Goal: Information Seeking & Learning: Learn about a topic

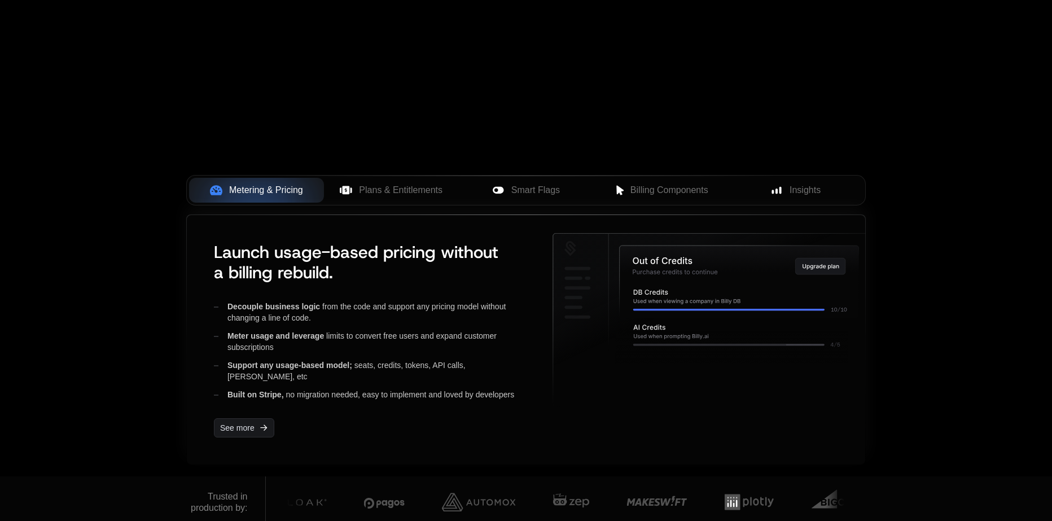
scroll to position [169, 0]
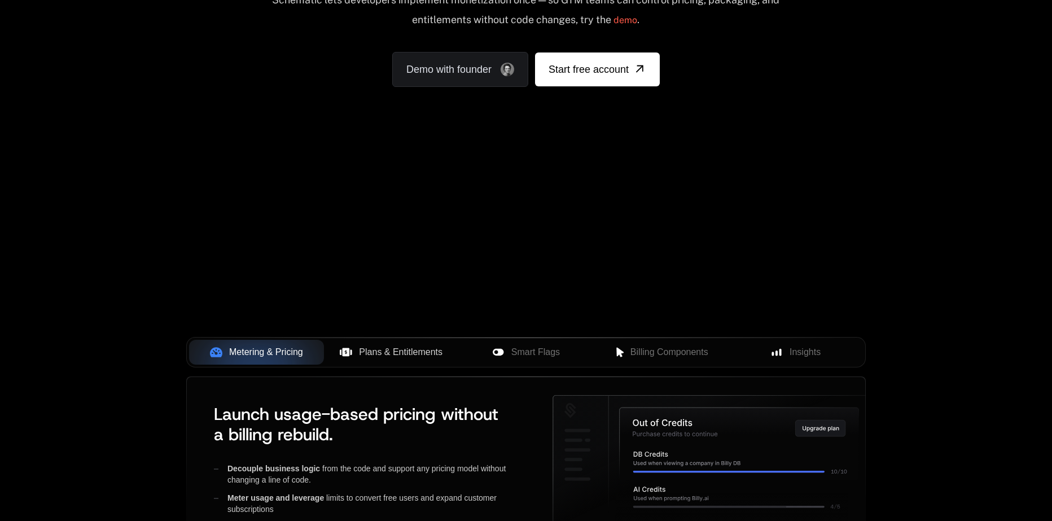
click at [414, 348] on span "Plans & Entitlements" at bounding box center [401, 352] width 84 height 14
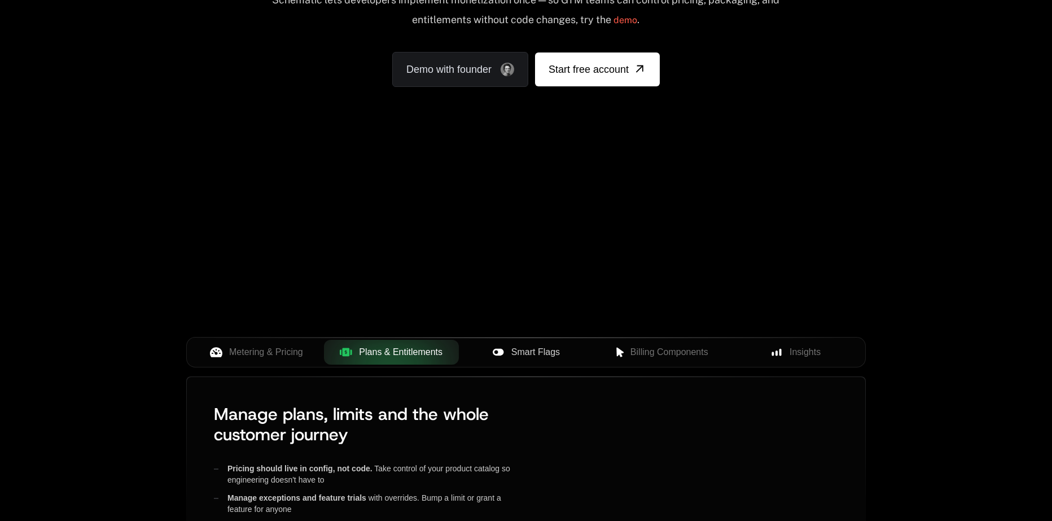
click at [522, 350] on span "Smart Flags" at bounding box center [535, 352] width 49 height 14
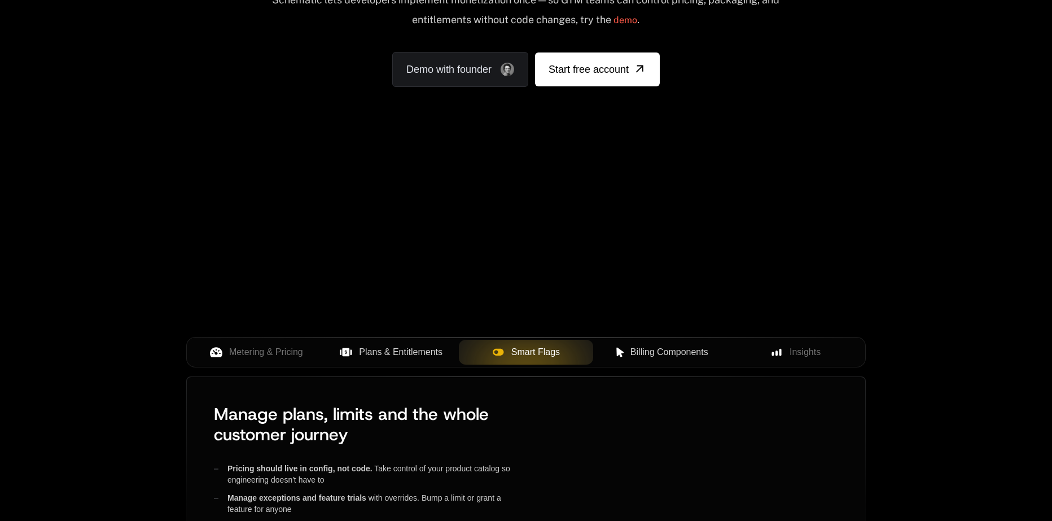
click at [650, 353] on span "Billing Components" at bounding box center [670, 352] width 78 height 14
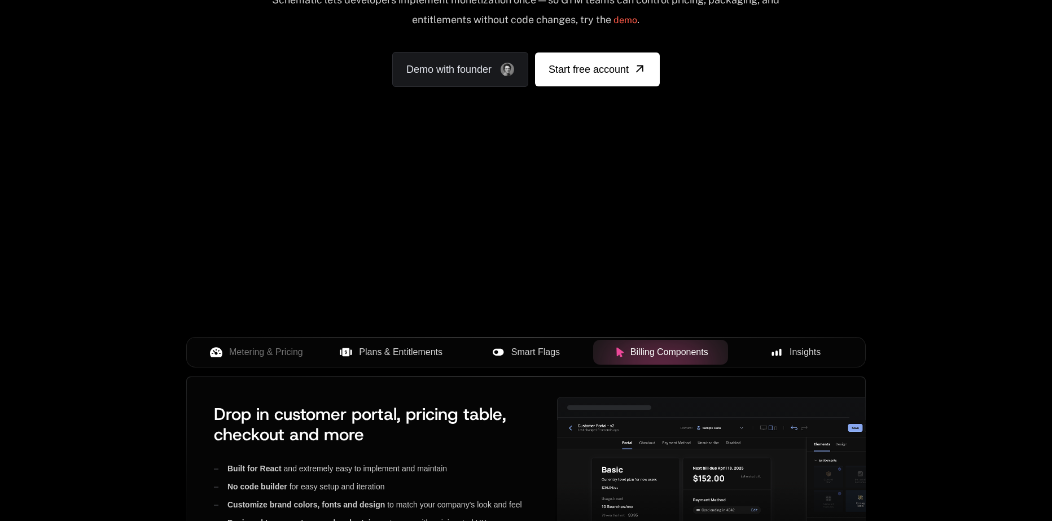
click at [799, 342] on button "Insights" at bounding box center [795, 352] width 135 height 25
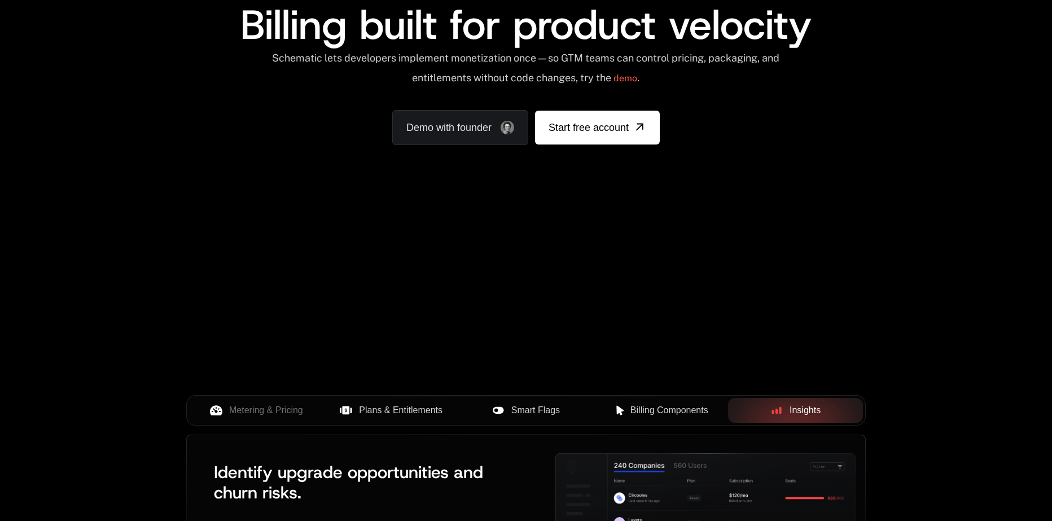
scroll to position [0, 0]
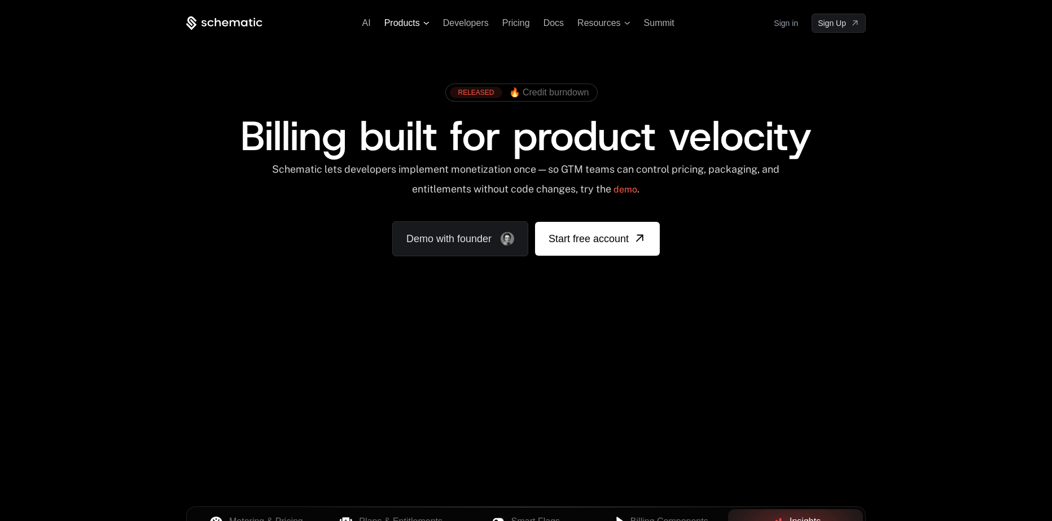
click at [423, 25] on span "Products" at bounding box center [406, 23] width 45 height 10
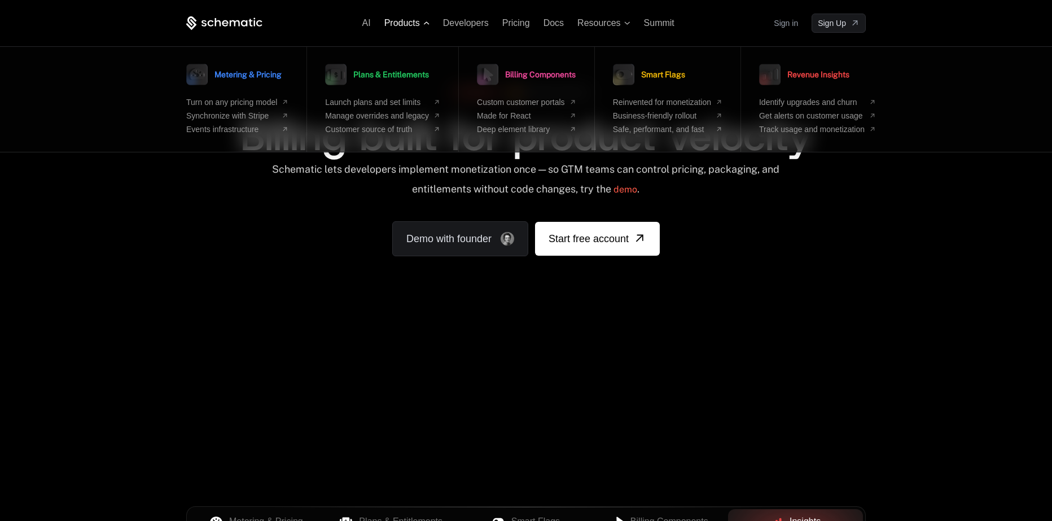
click at [426, 26] on span "Products" at bounding box center [406, 23] width 45 height 10
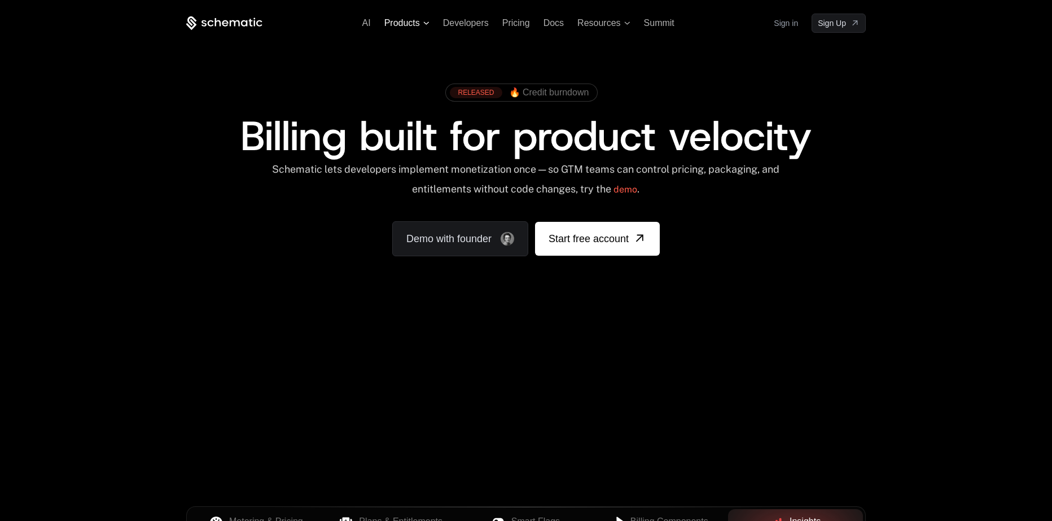
click at [426, 26] on span "Products" at bounding box center [406, 23] width 45 height 10
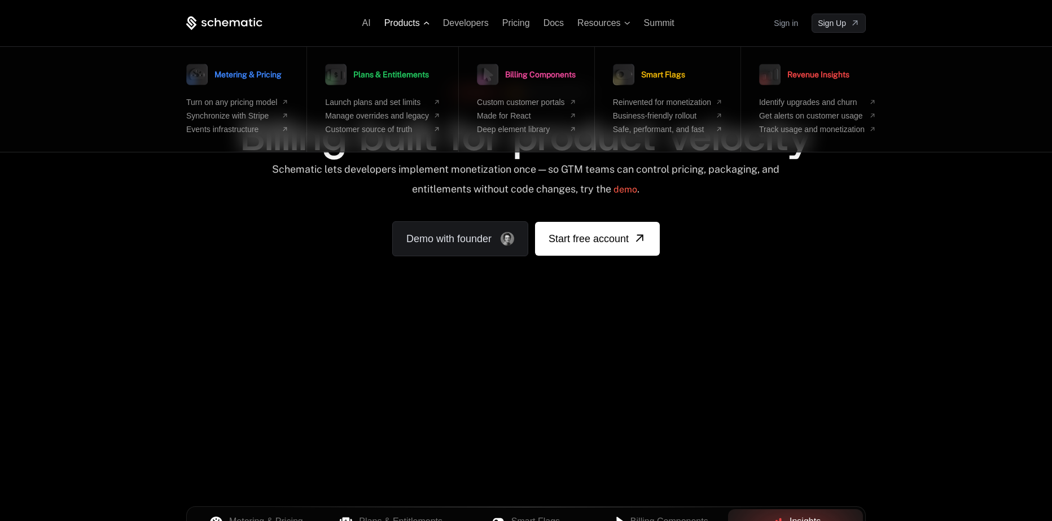
click at [426, 26] on span "Products" at bounding box center [406, 23] width 45 height 10
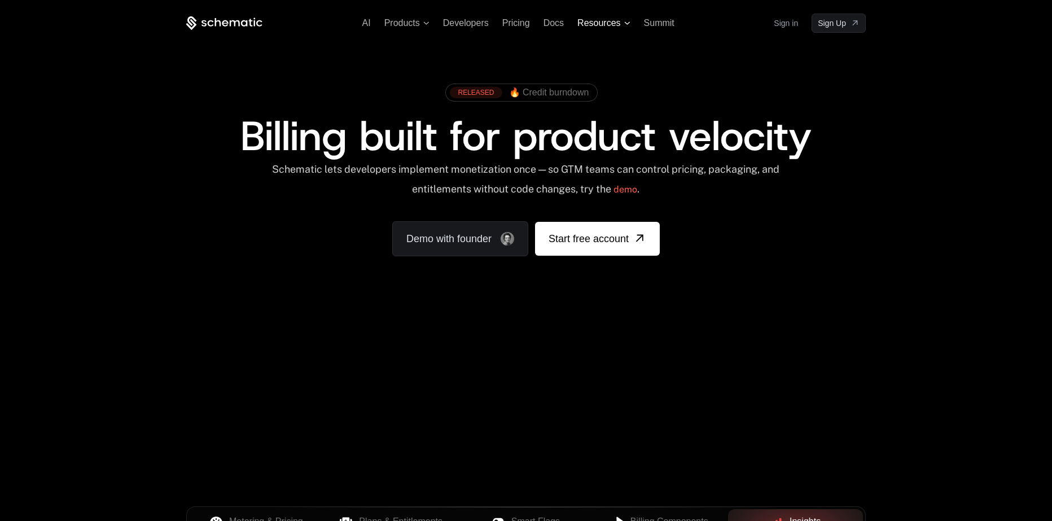
click at [626, 26] on span "Resources" at bounding box center [603, 23] width 52 height 10
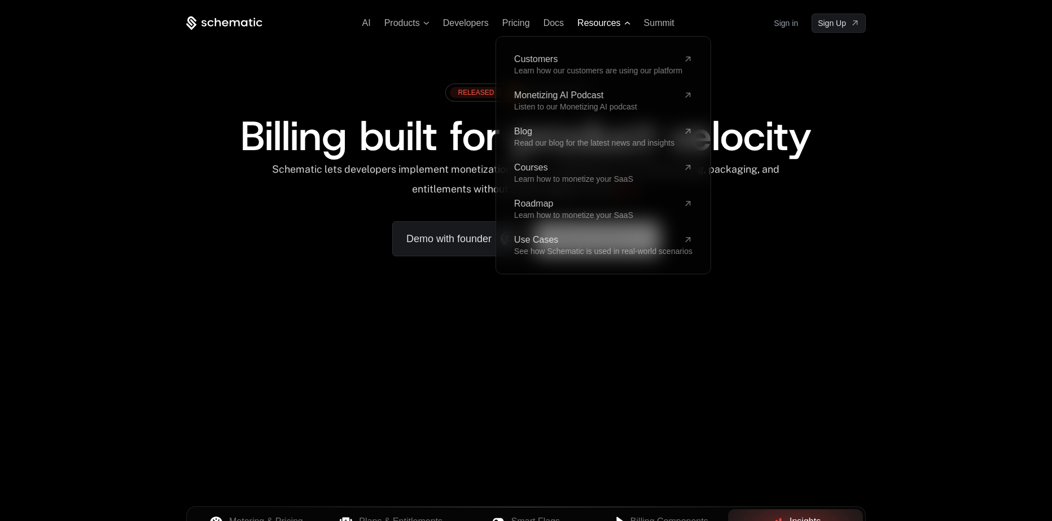
click at [626, 26] on span "Resources" at bounding box center [603, 23] width 52 height 10
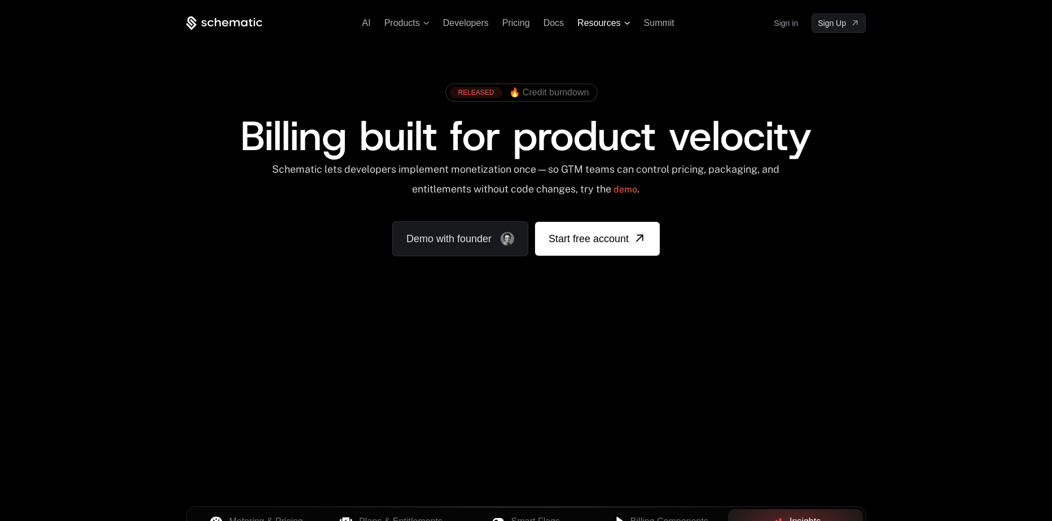
click at [624, 23] on icon at bounding box center [627, 22] width 6 height 3
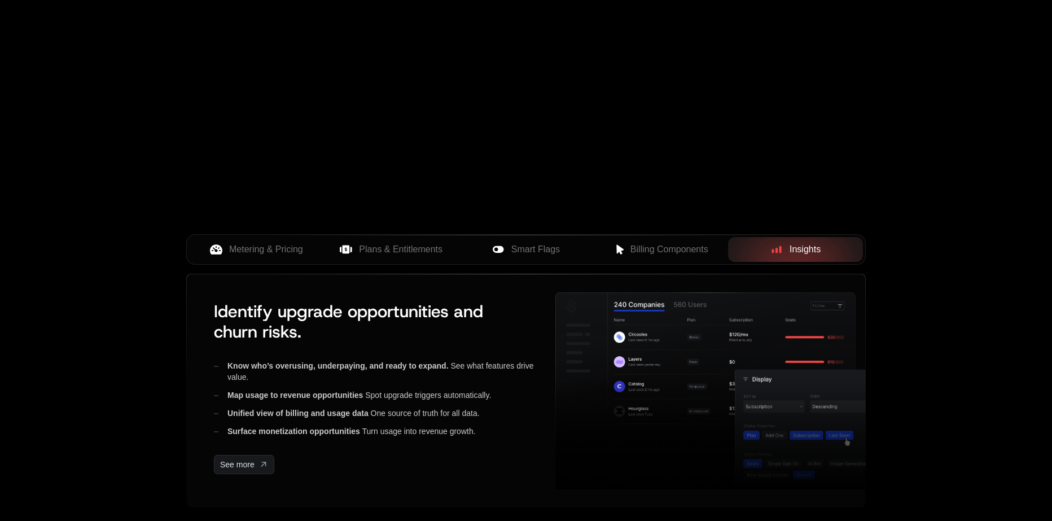
scroll to position [395, 0]
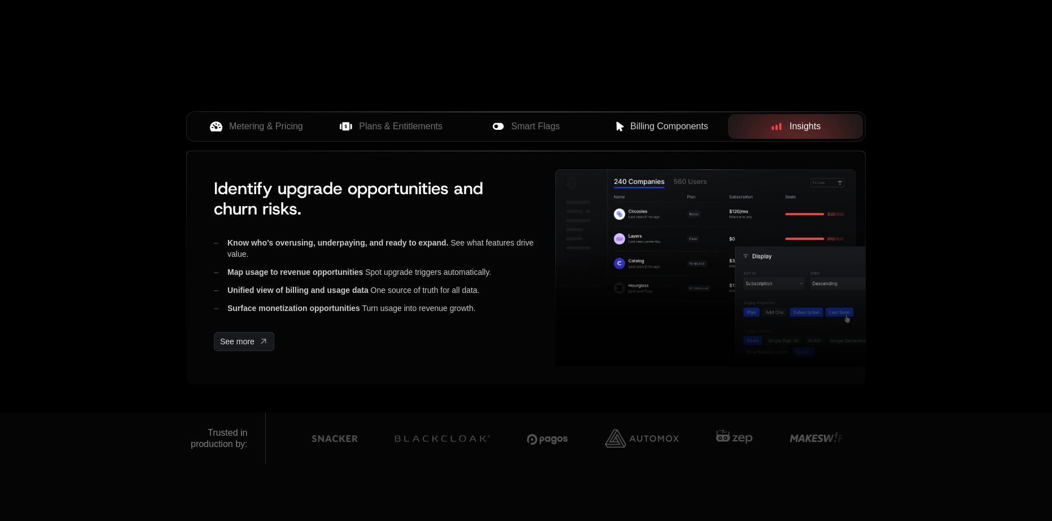
click at [653, 125] on span "Billing Components" at bounding box center [670, 127] width 78 height 14
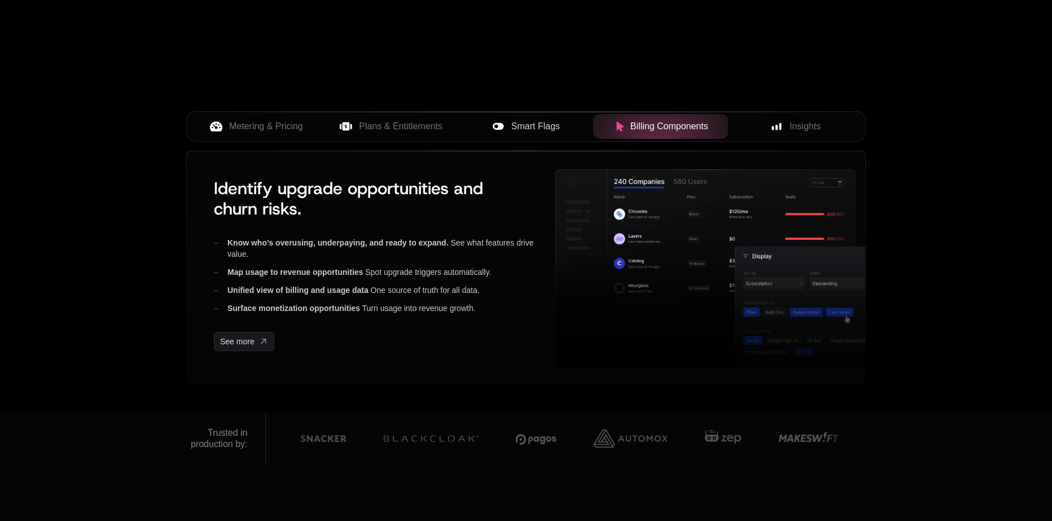
click at [555, 123] on span "Smart Flags" at bounding box center [535, 127] width 49 height 14
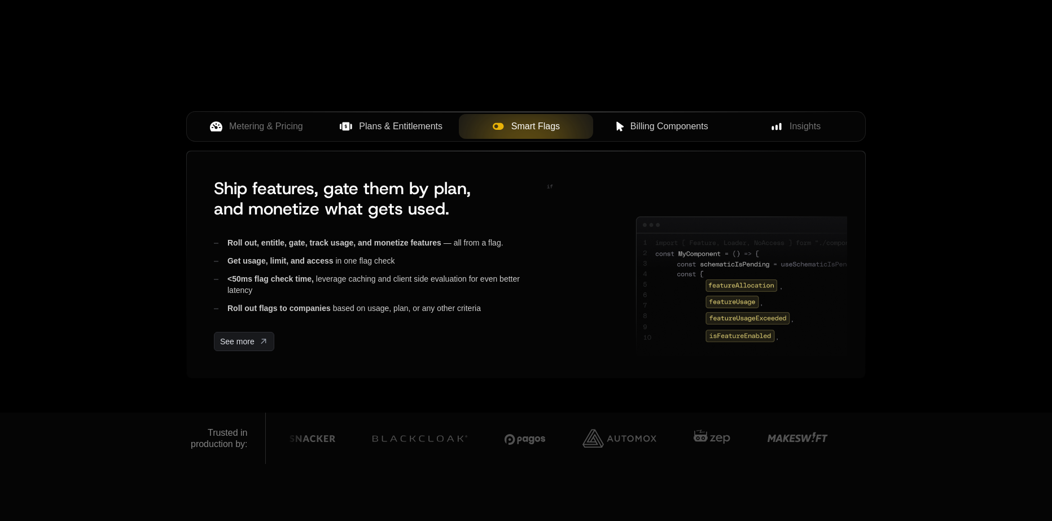
click at [424, 126] on span "Plans & Entitlements" at bounding box center [401, 127] width 84 height 14
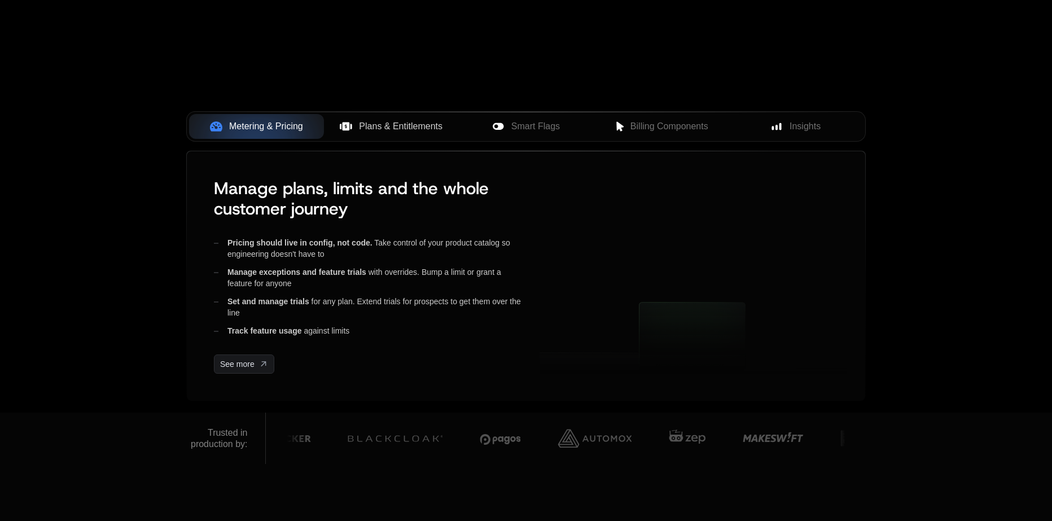
click at [373, 121] on span "Plans & Entitlements" at bounding box center [401, 127] width 84 height 14
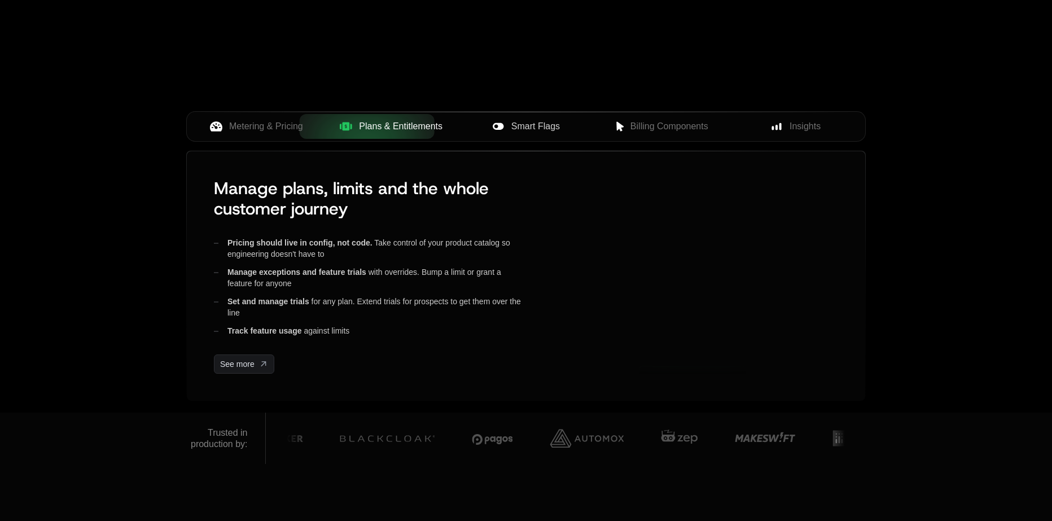
click at [509, 122] on div "Smart Flags" at bounding box center [526, 127] width 117 height 14
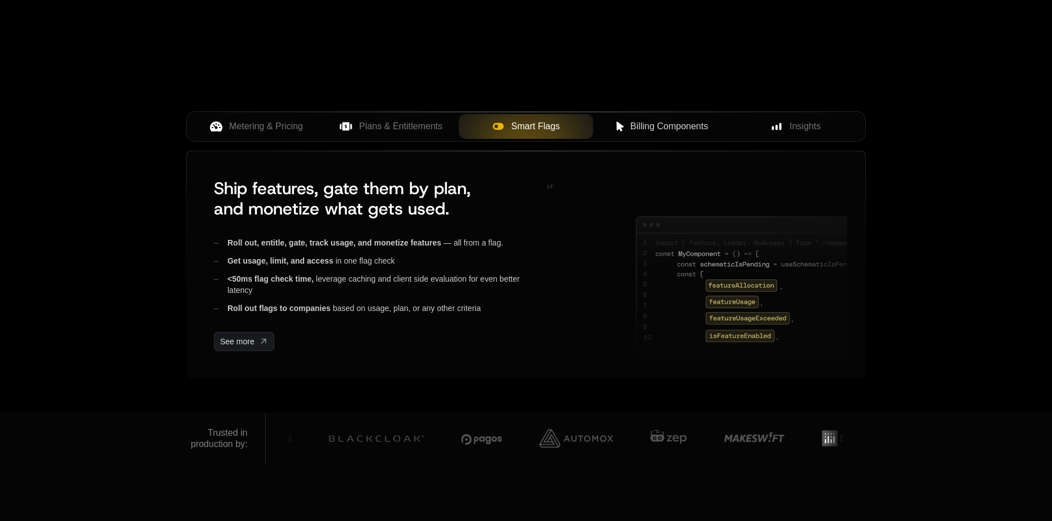
click at [624, 126] on icon at bounding box center [620, 127] width 10 height 10
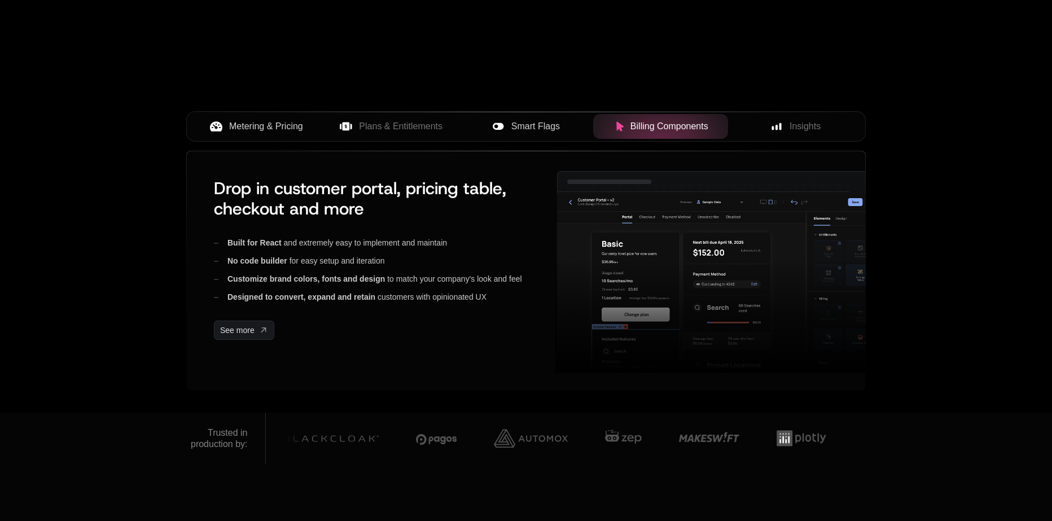
click at [295, 129] on span "Metering & Pricing" at bounding box center [266, 127] width 74 height 14
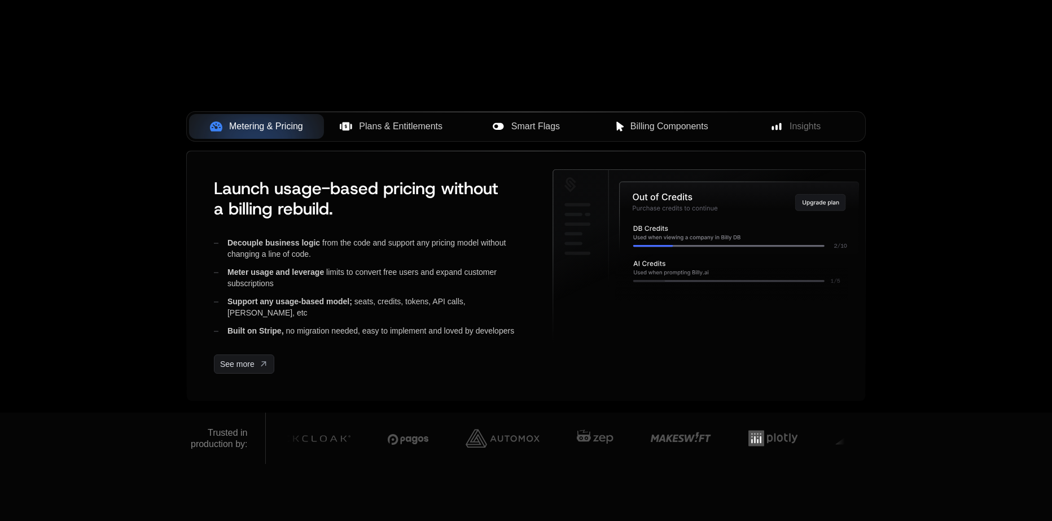
click at [422, 124] on span "Plans & Entitlements" at bounding box center [401, 127] width 84 height 14
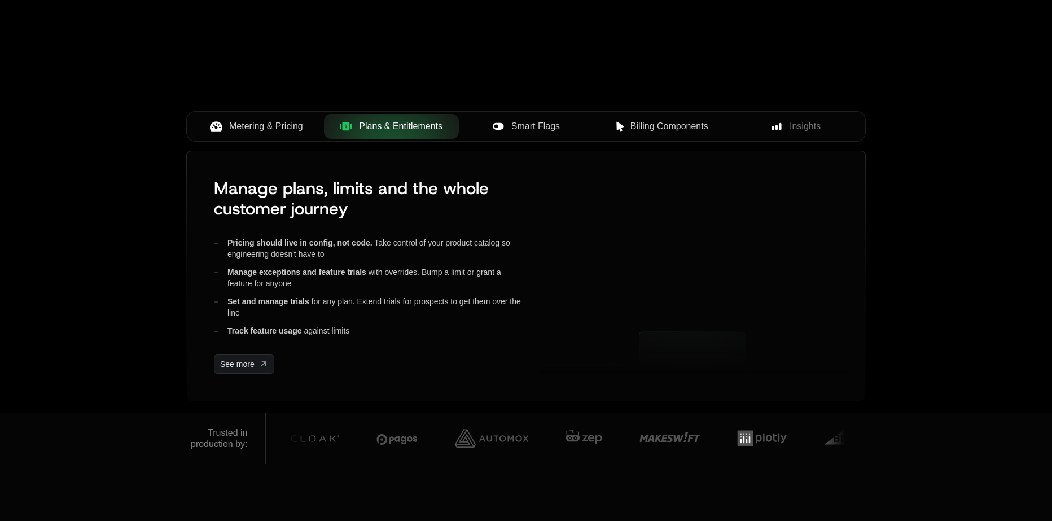
click at [514, 129] on span "Smart Flags" at bounding box center [535, 127] width 49 height 14
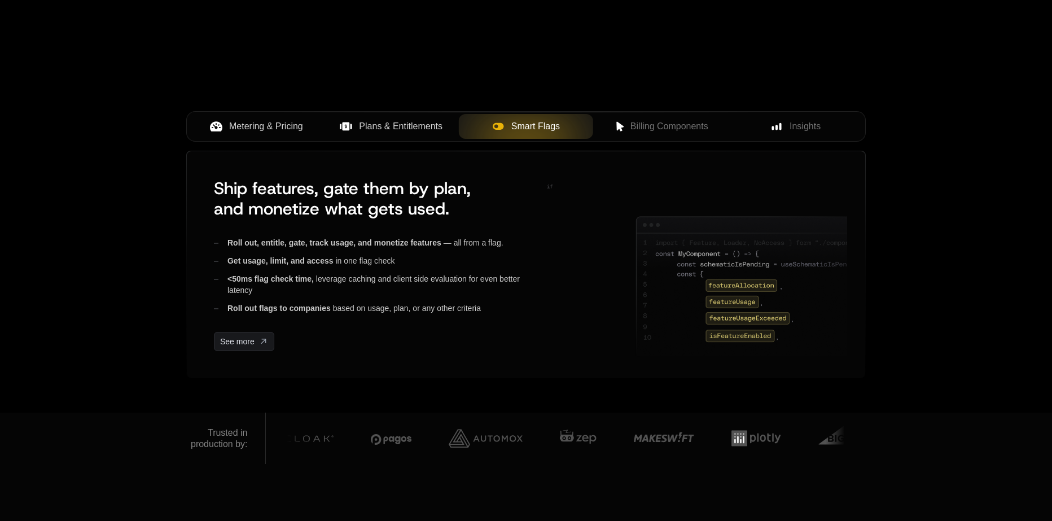
drag, startPoint x: 596, startPoint y: 130, endPoint x: 628, endPoint y: 129, distance: 32.2
click at [628, 129] on div "Billing Components" at bounding box center [660, 127] width 117 height 14
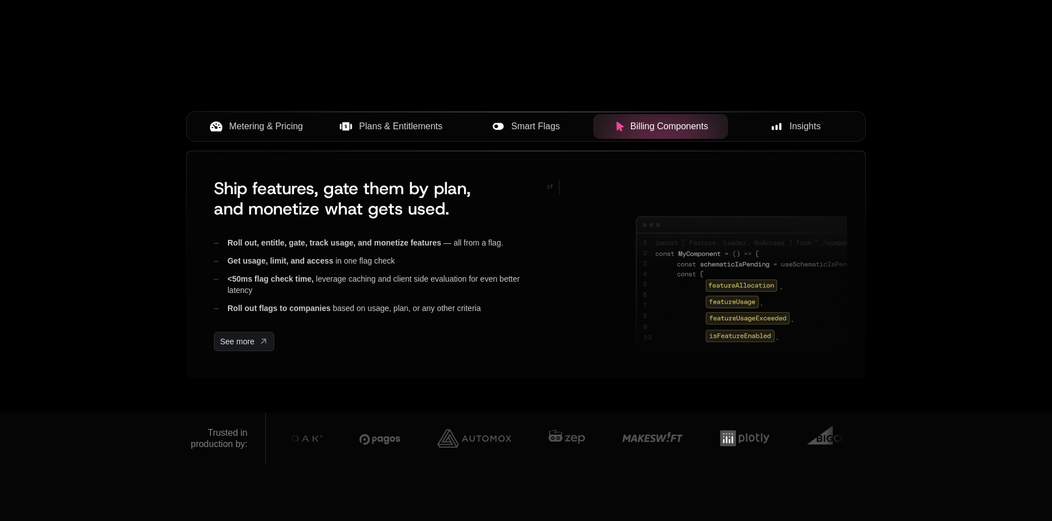
click at [809, 134] on button "Insights" at bounding box center [795, 126] width 135 height 25
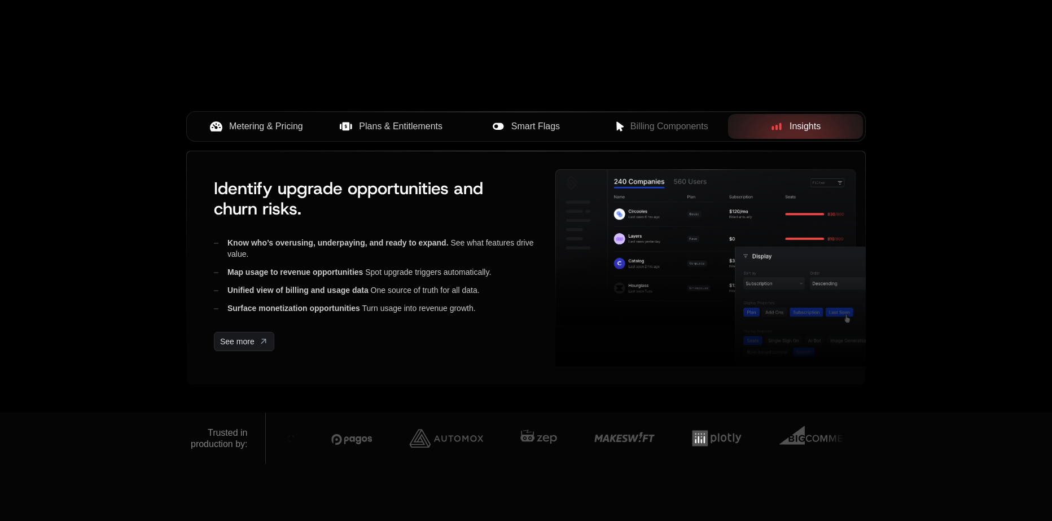
click at [642, 124] on span "Billing Components" at bounding box center [670, 127] width 78 height 14
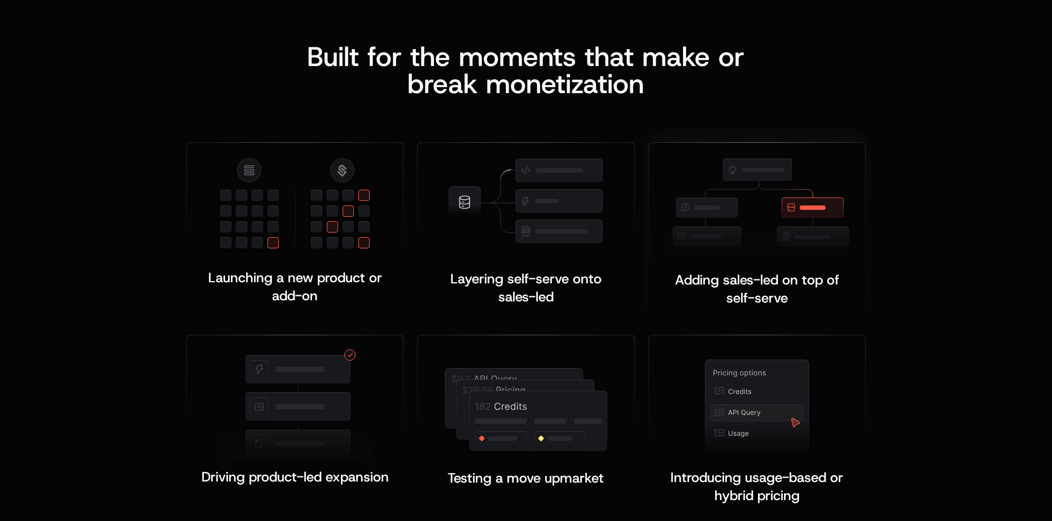
scroll to position [2089, 0]
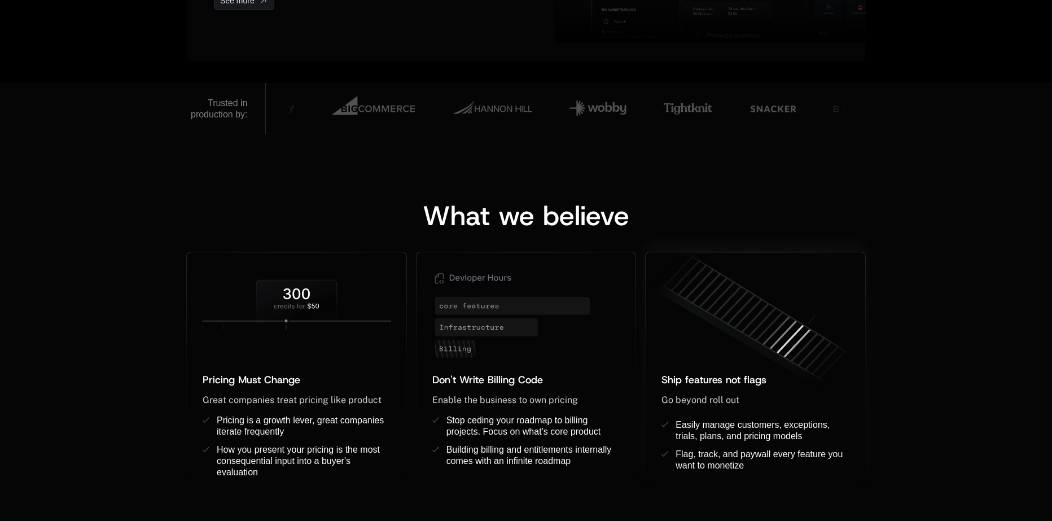
scroll to position [734, 0]
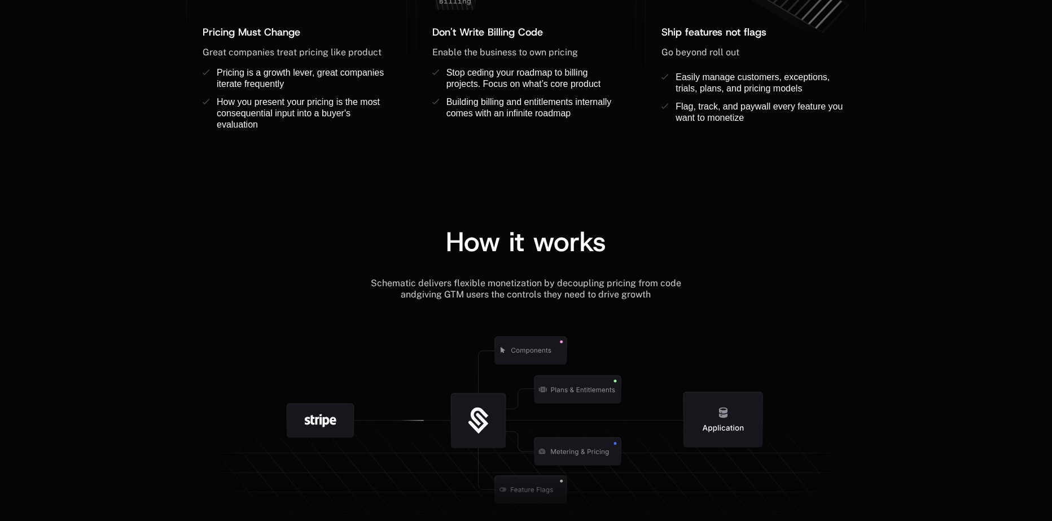
scroll to position [1185, 0]
